Goal: Navigation & Orientation: Find specific page/section

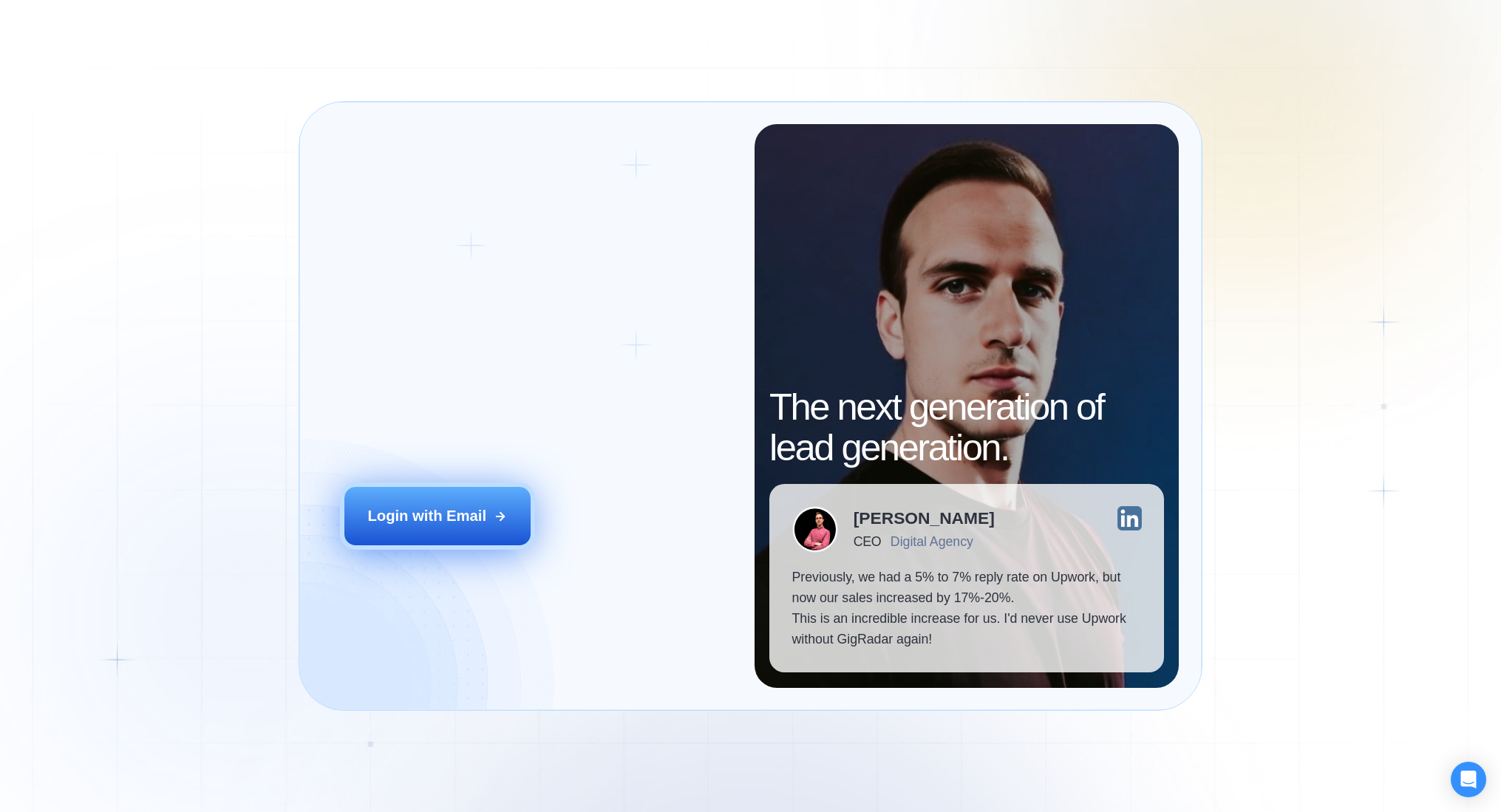
click at [454, 516] on div "Login with Email" at bounding box center [426, 517] width 119 height 21
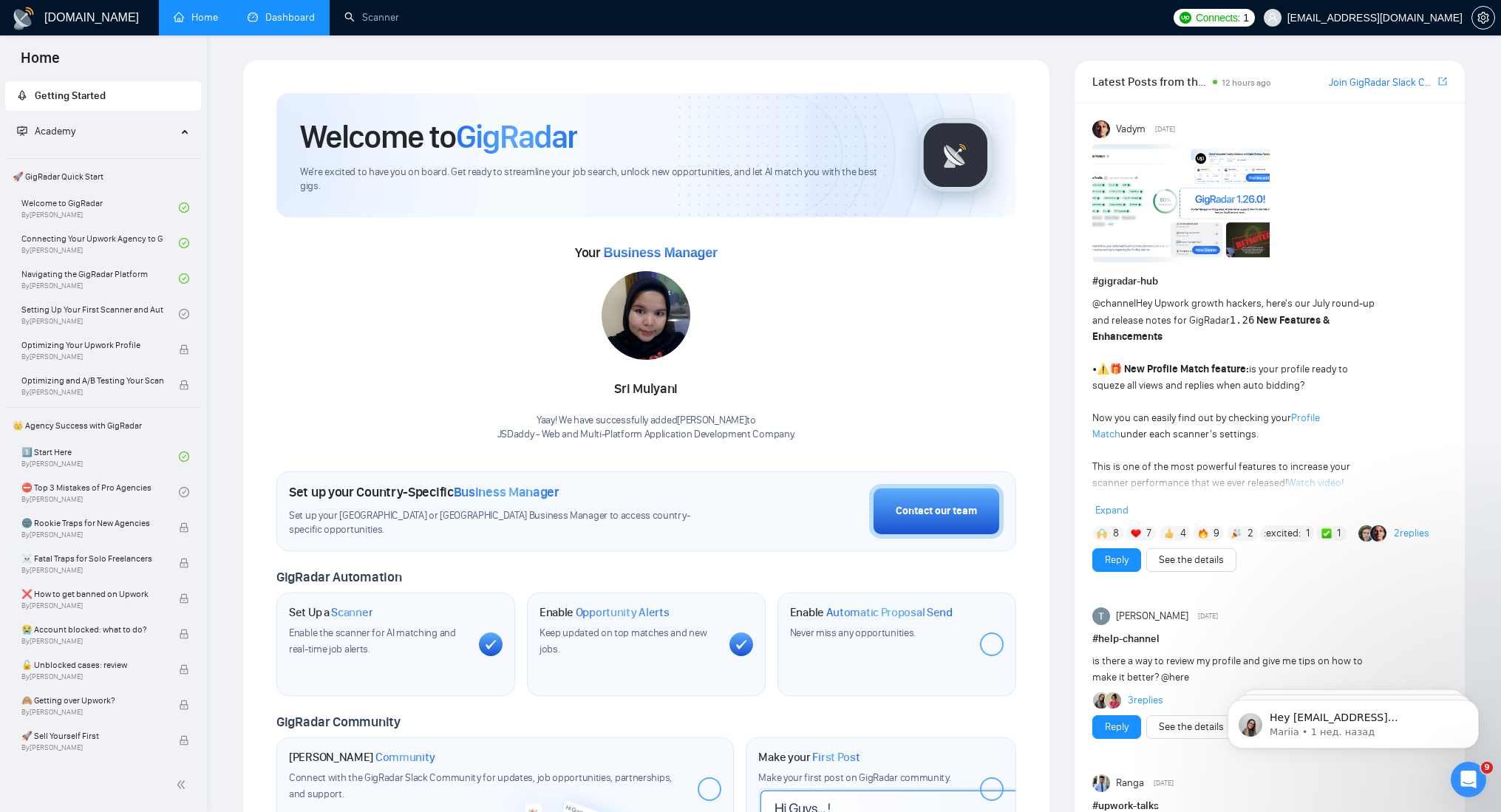
click at [288, 18] on link "Dashboard" at bounding box center [281, 18] width 68 height 12
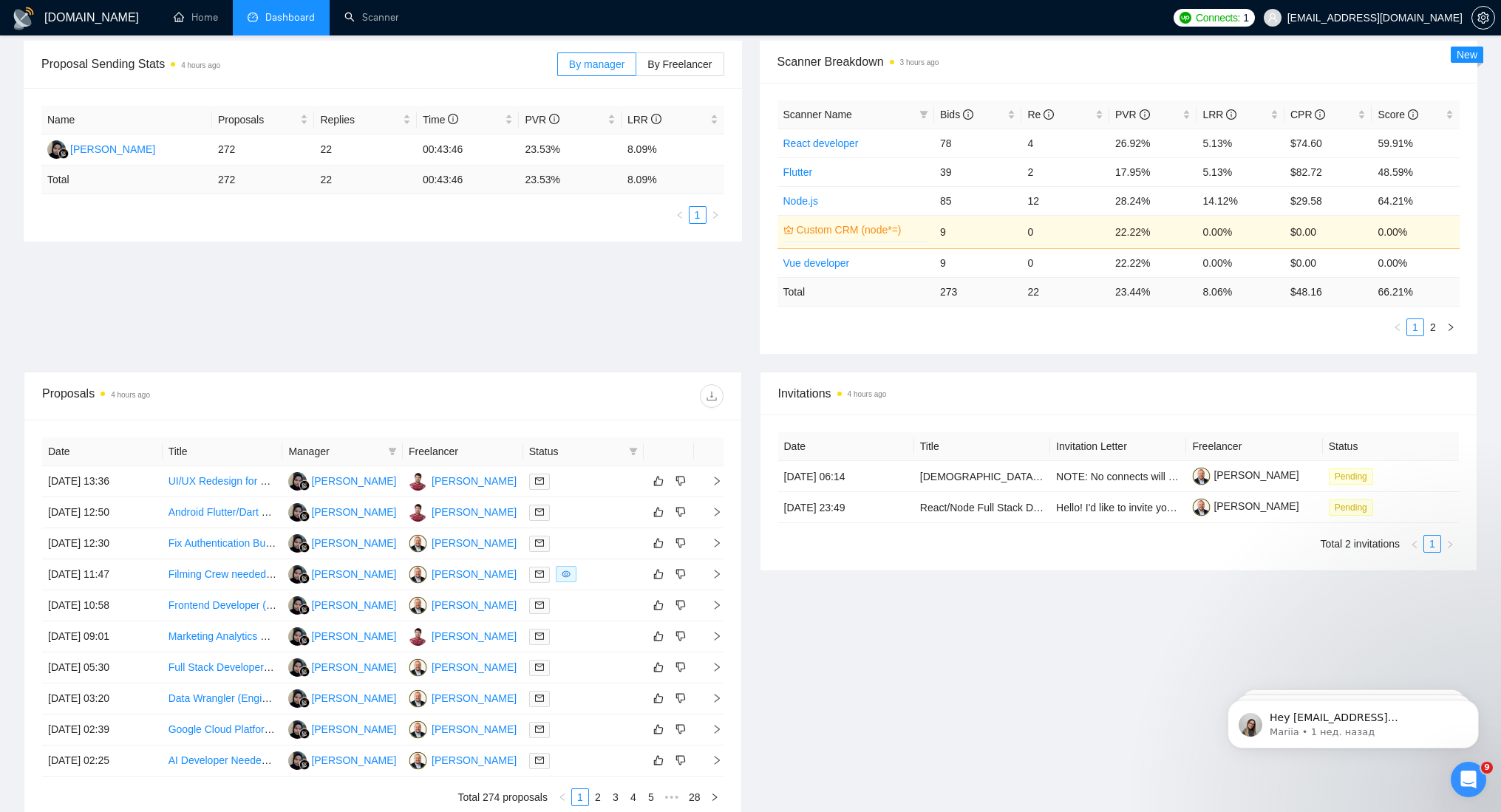
scroll to position [364, 0]
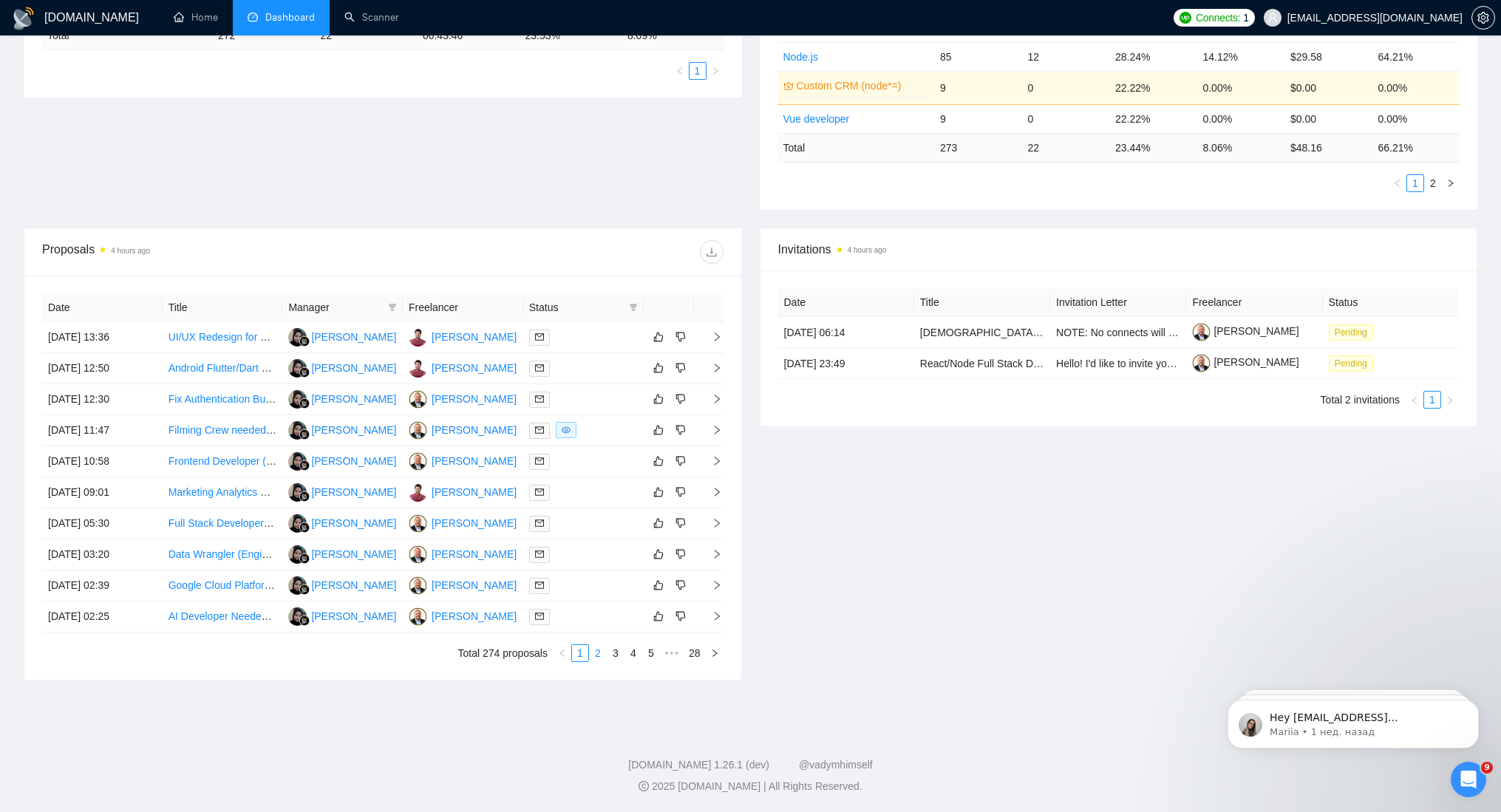
click at [598, 653] on link "2" at bounding box center [598, 653] width 16 height 16
click at [616, 656] on link "3" at bounding box center [616, 653] width 16 height 16
click at [615, 654] on link "3" at bounding box center [616, 653] width 16 height 16
click at [577, 652] on link "1" at bounding box center [580, 653] width 16 height 16
click at [597, 653] on link "2" at bounding box center [598, 653] width 16 height 16
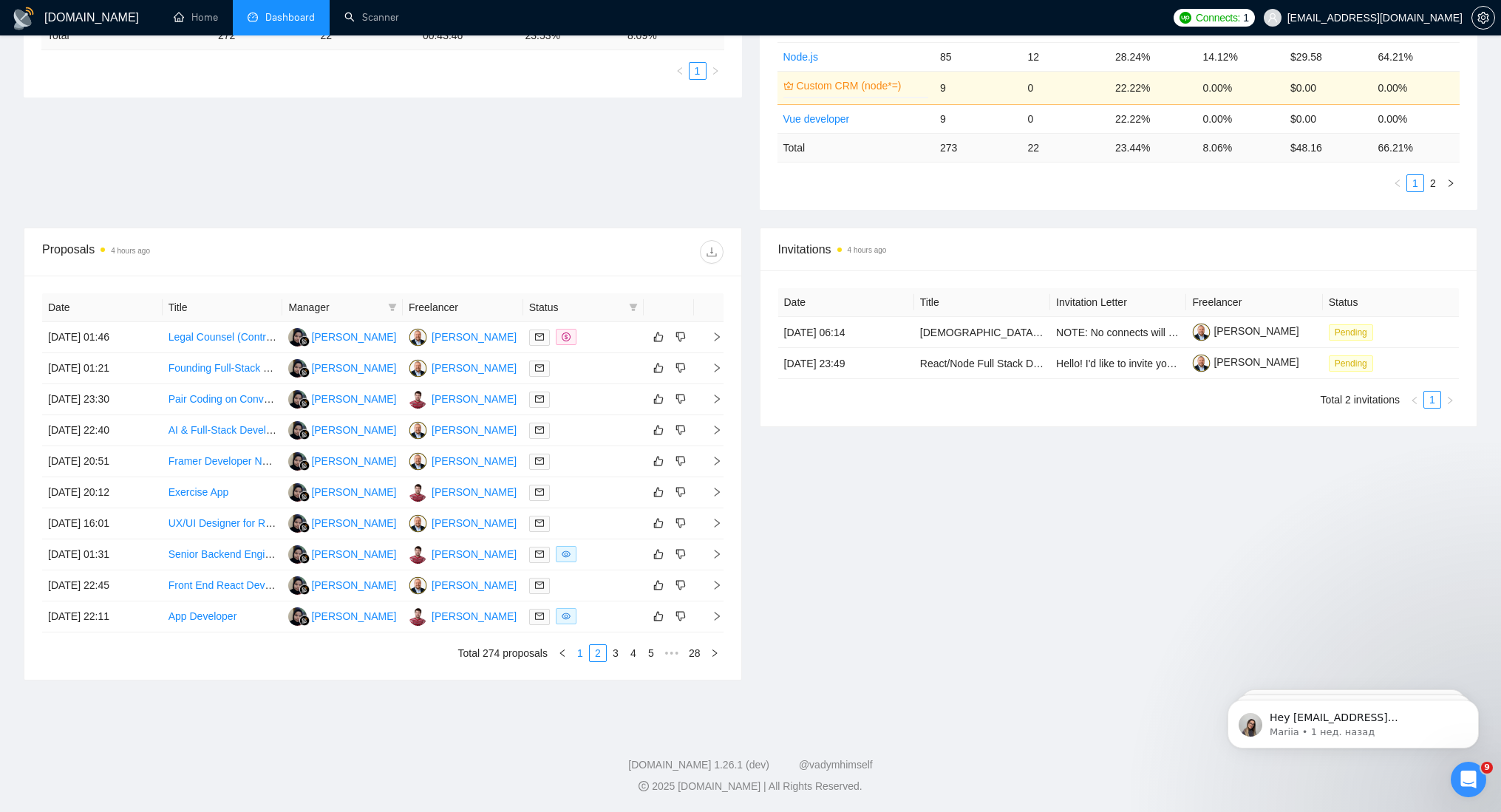
click at [583, 652] on link "1" at bounding box center [580, 653] width 16 height 16
click at [647, 650] on link "5" at bounding box center [651, 653] width 16 height 16
click at [596, 652] on link "4" at bounding box center [598, 653] width 16 height 16
click at [596, 651] on link "3" at bounding box center [598, 653] width 16 height 16
click at [592, 650] on link "2" at bounding box center [598, 653] width 16 height 16
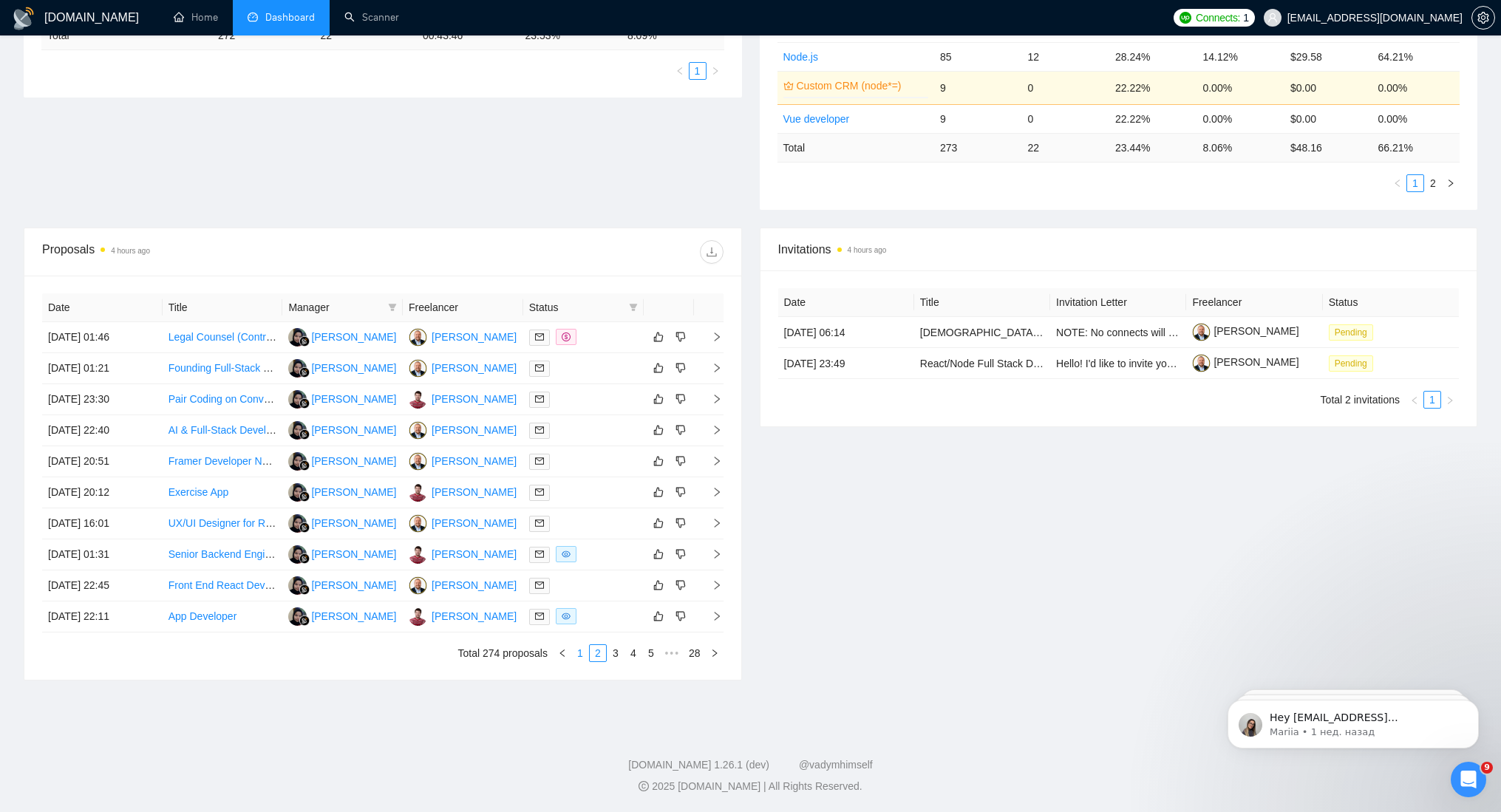
click at [579, 652] on link "1" at bounding box center [580, 653] width 16 height 16
